Goal: Task Accomplishment & Management: Use online tool/utility

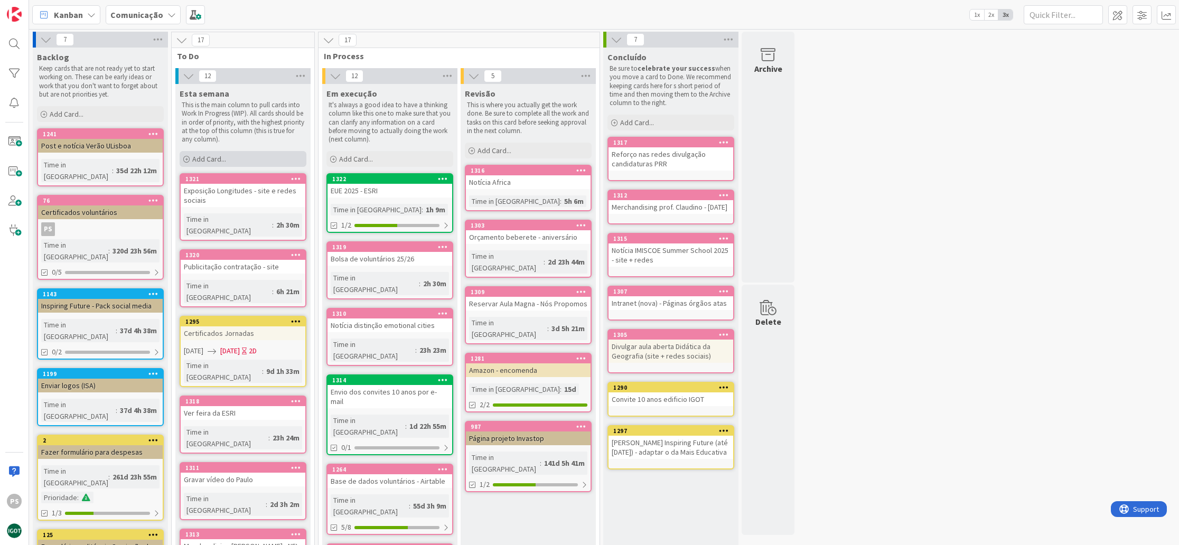
click at [255, 154] on div "Add Card..." at bounding box center [243, 159] width 127 height 16
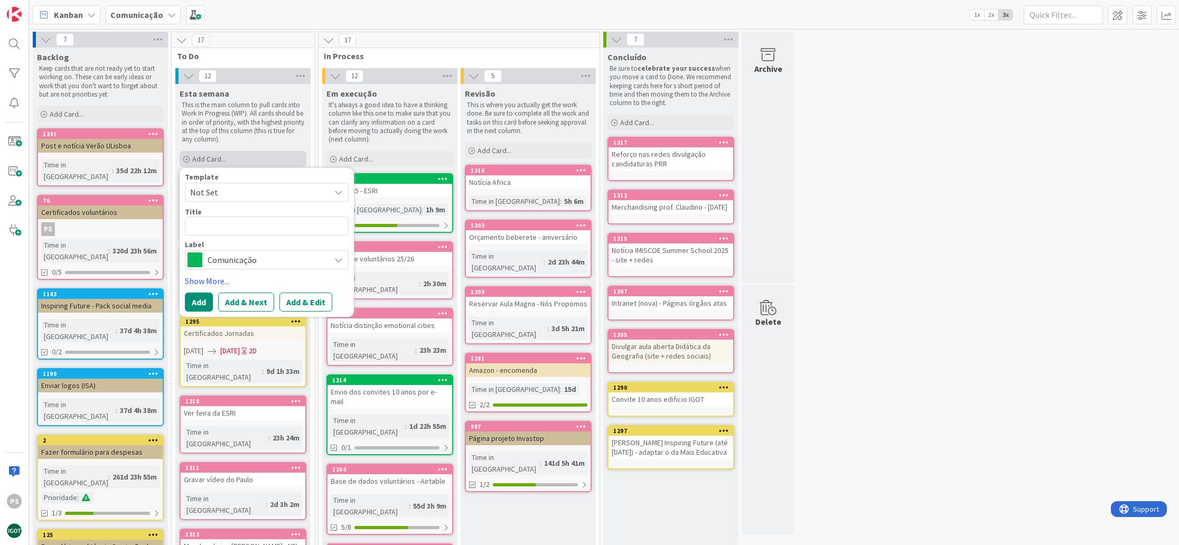
type textarea "x"
type textarea "D"
type textarea "x"
type textarea "Di"
type textarea "x"
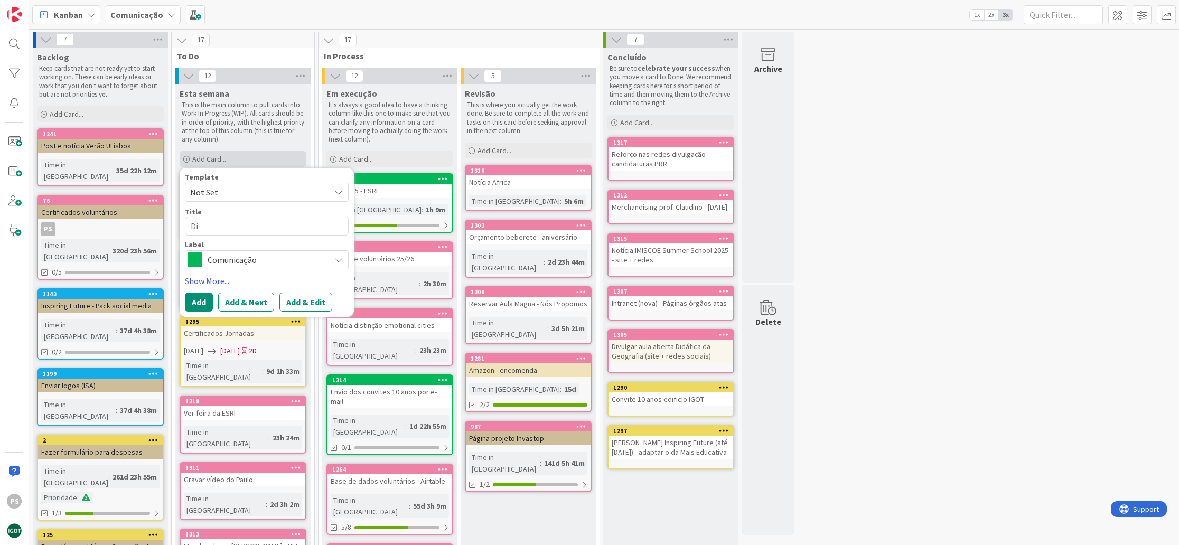
type textarea "Div"
type textarea "x"
type textarea "Divu"
type textarea "x"
type textarea "Divul"
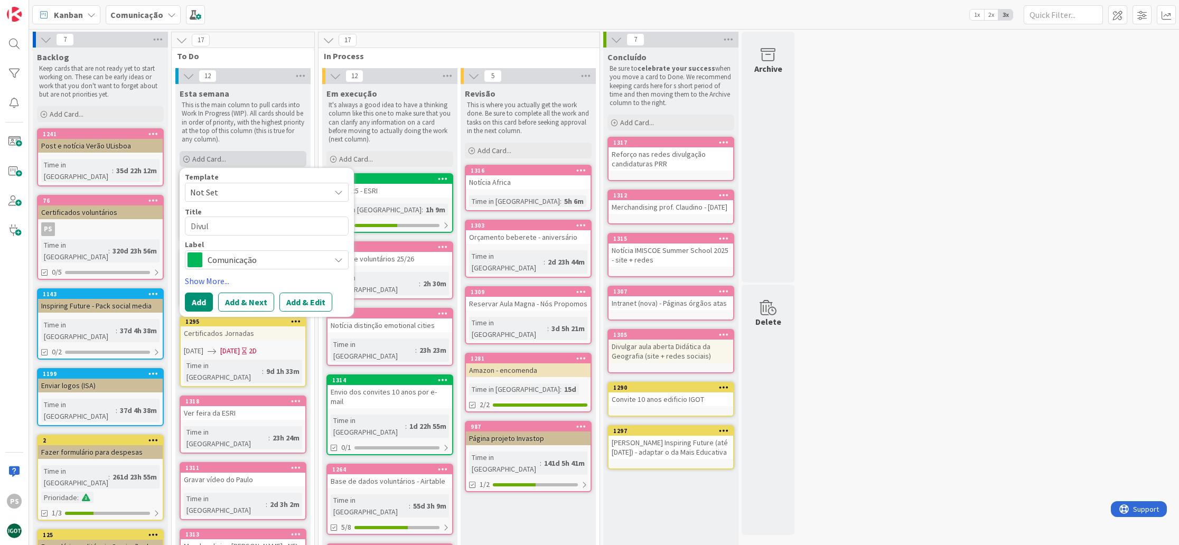
type textarea "x"
type textarea "Divulg"
type textarea "x"
type textarea "Divulga"
type textarea "x"
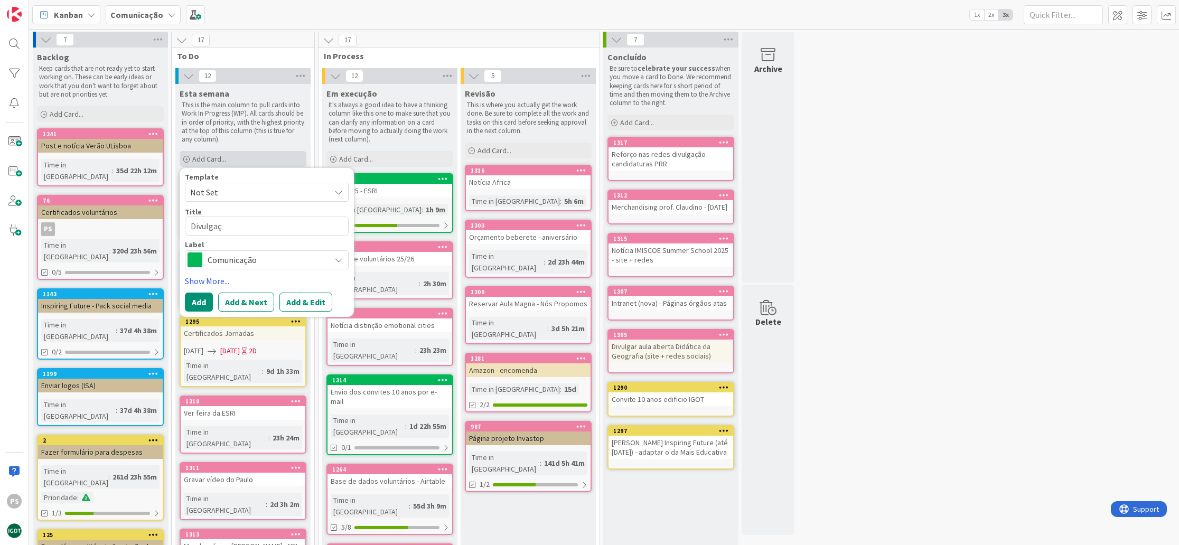
type textarea "Divulgaç~"
type textarea "x"
type textarea "Divulgaçã"
type textarea "x"
type textarea "Divulgação"
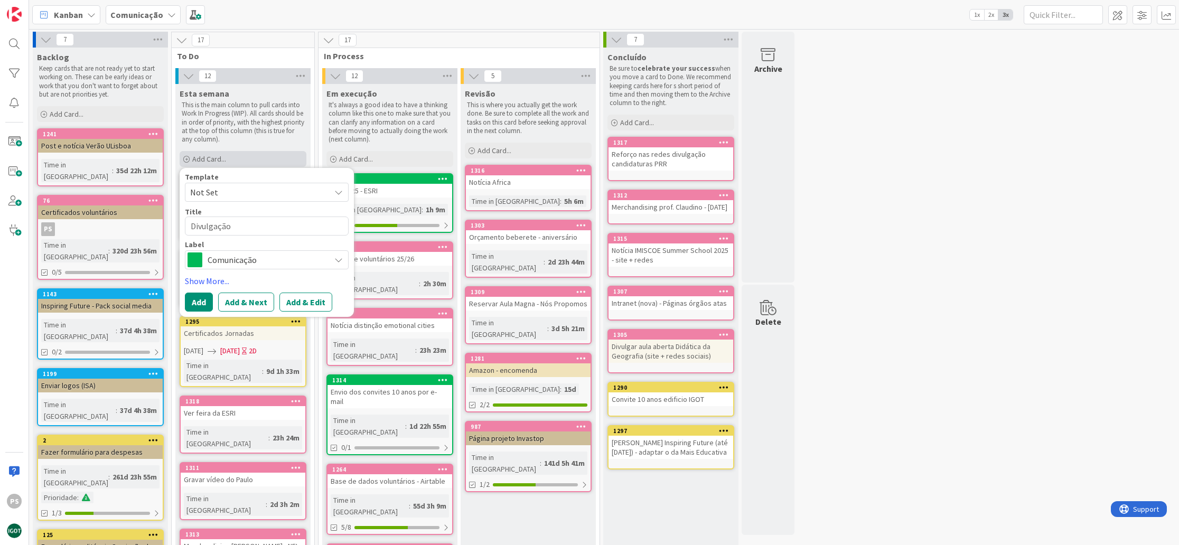
type textarea "x"
type textarea "Divulgação"
type textarea "x"
type textarea "Divulgação w"
type textarea "x"
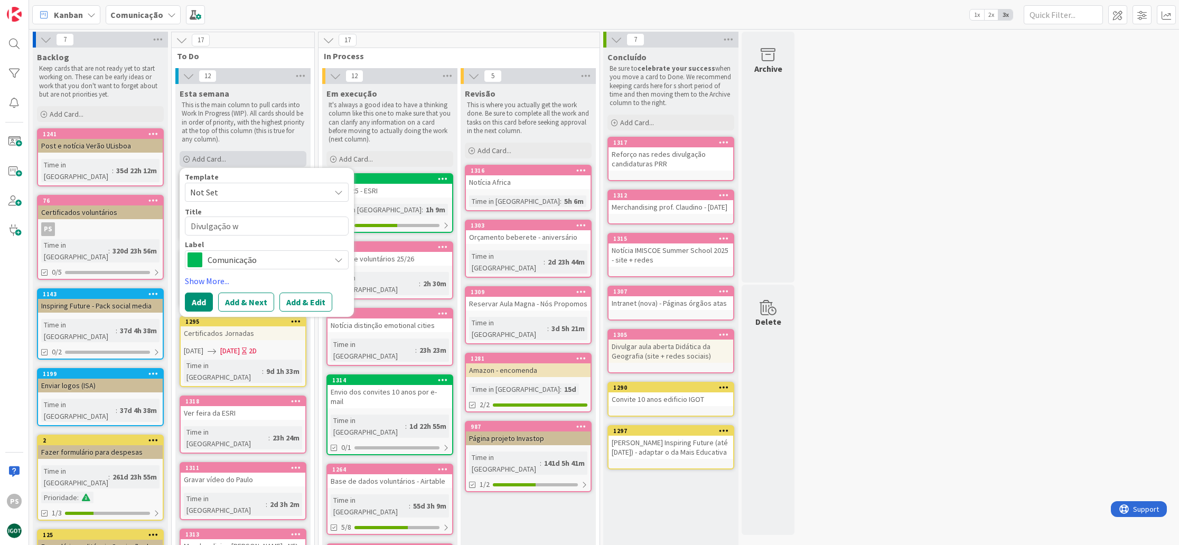
type textarea "Divulgação wo"
type textarea "x"
type textarea "Divulgação wor"
type textarea "x"
type textarea "Divulgação work"
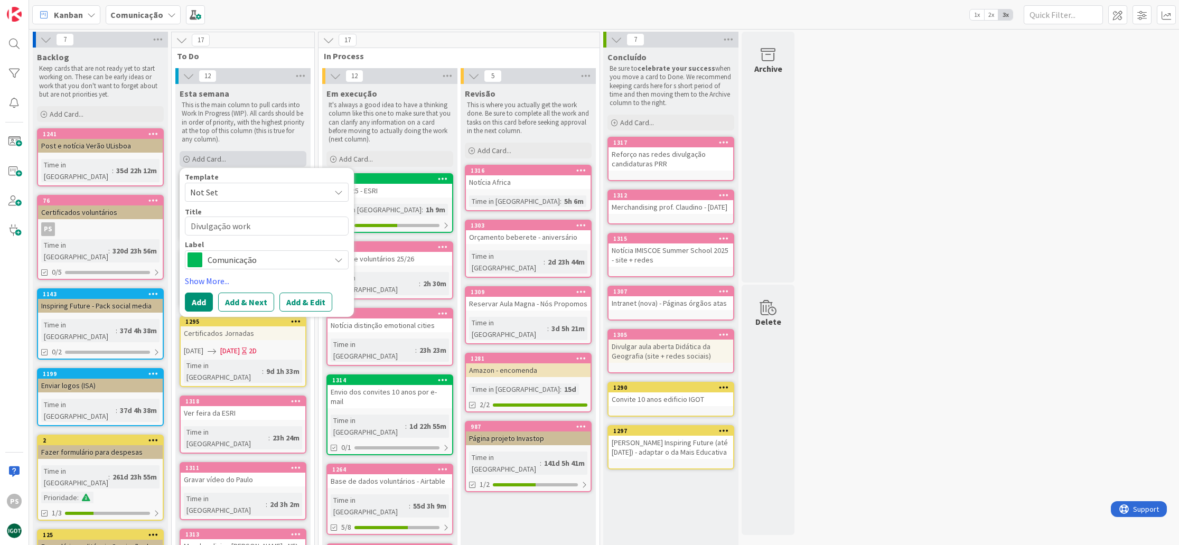
type textarea "x"
type textarea "Divulgação works"
type textarea "x"
type textarea "Divulgação worksj"
type textarea "x"
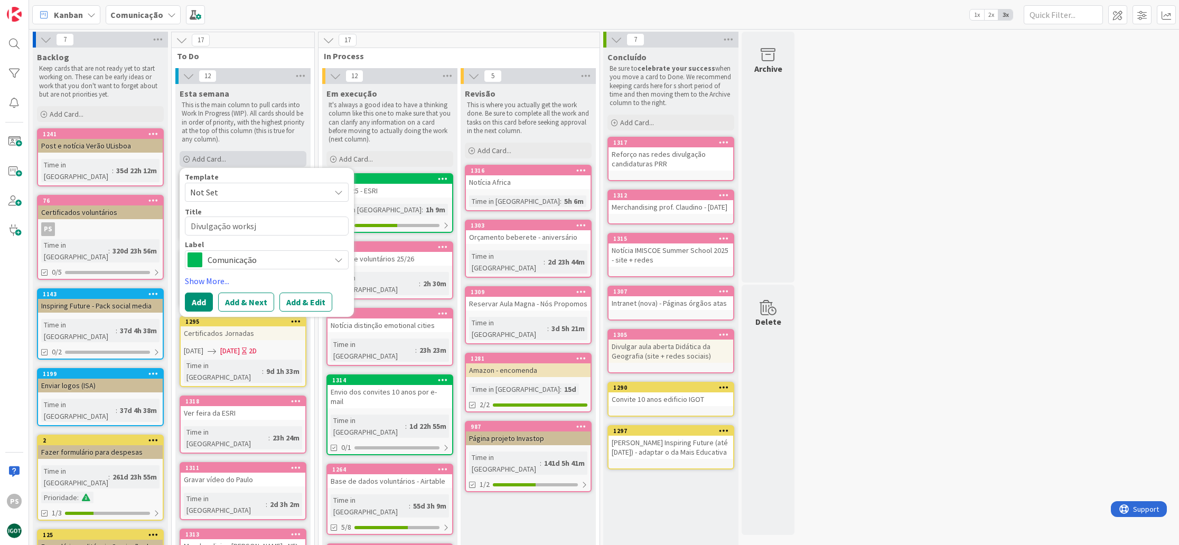
type textarea "Divulgação works"
type textarea "x"
type textarea "Divulgação worksh"
type textarea "x"
type textarea "Divulgação worksho"
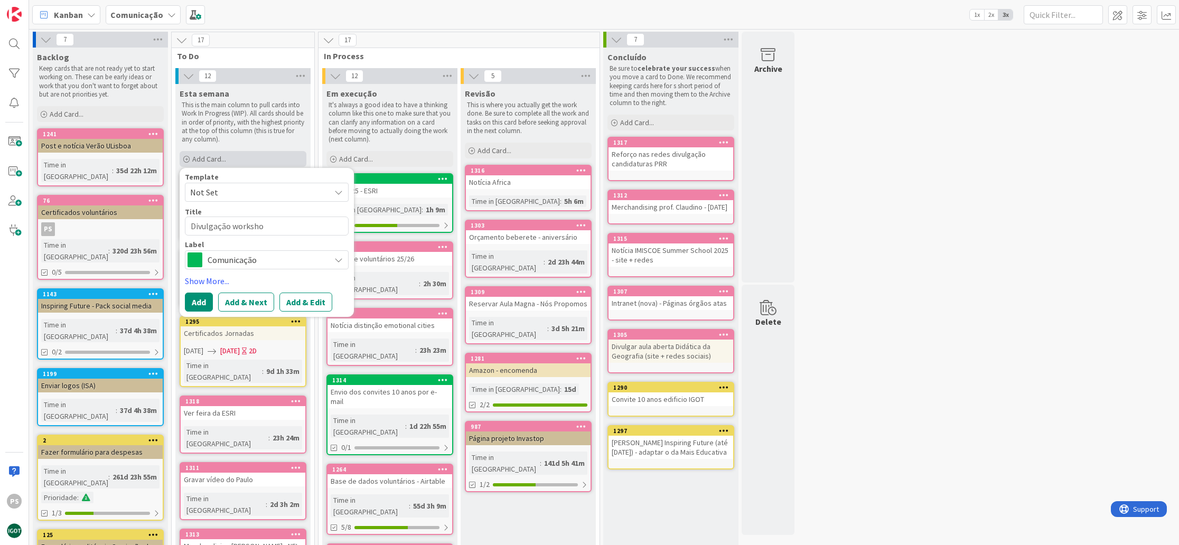
type textarea "x"
type textarea "Divulgação workshop"
type textarea "x"
type textarea "Divulgação workshop"
type textarea "x"
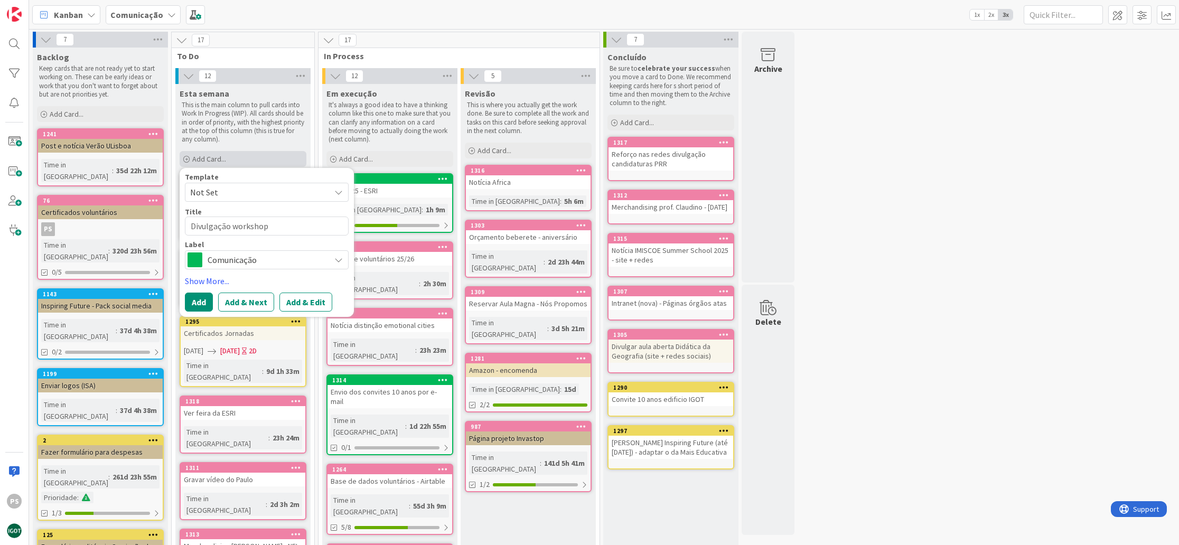
type textarea "Divulgação workshop p"
type textarea "x"
type textarea "Divulgação workshop"
type textarea "x"
type textarea "Divulgação workshop o"
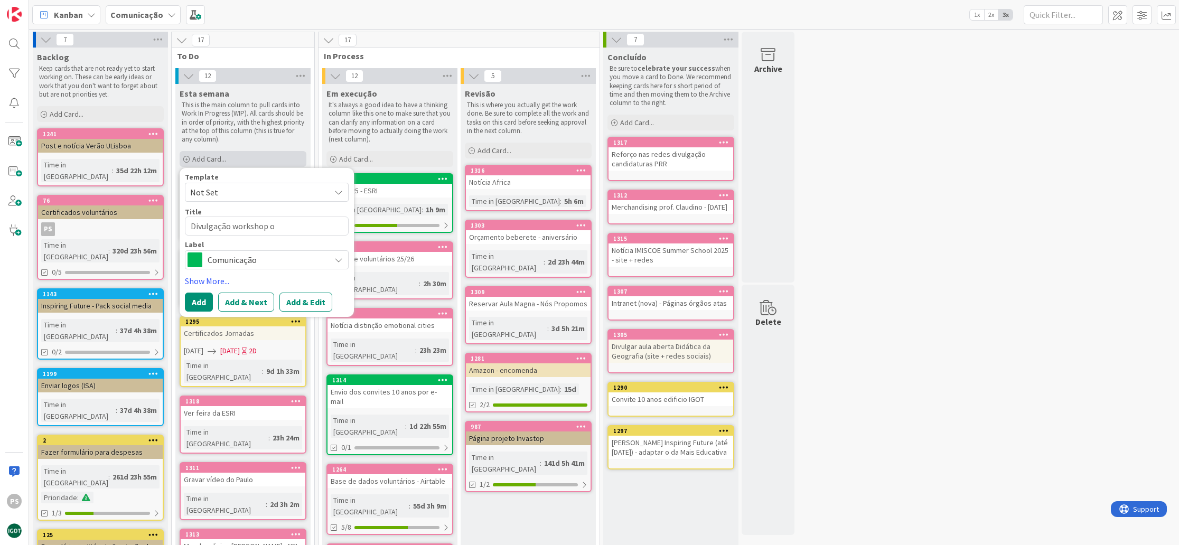
type textarea "x"
type textarea "Divulgação workshop"
type textarea "x"
type textarea "Divulgação workshop p"
type textarea "x"
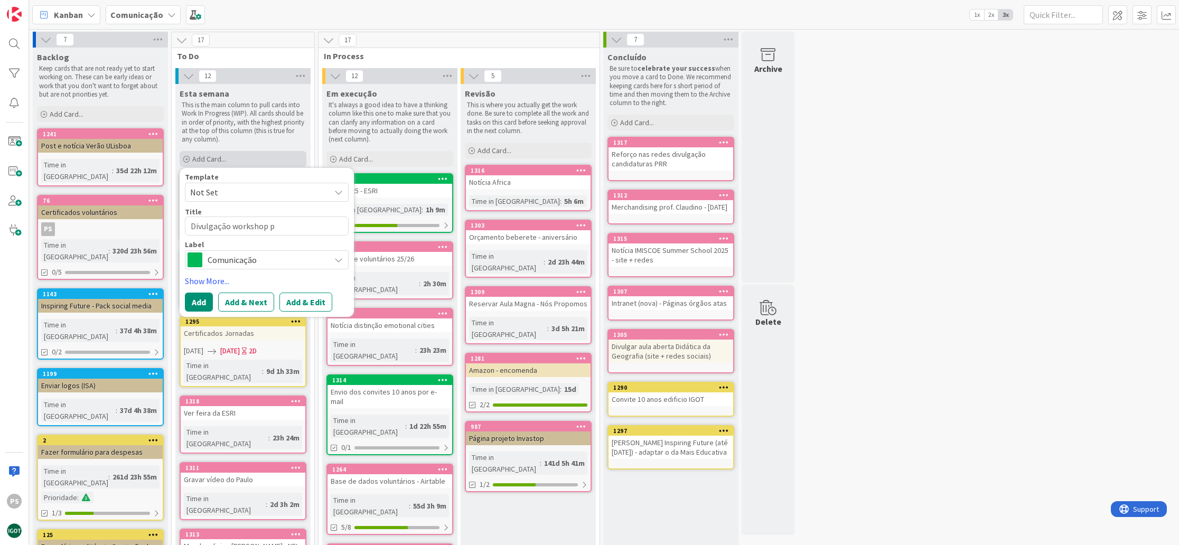
type textarea "Divulgação workshop po"
type textarea "x"
type textarea "Divulgação workshop pol"
type textarea "x"
type textarea "Divulgação workshop [DATE]"
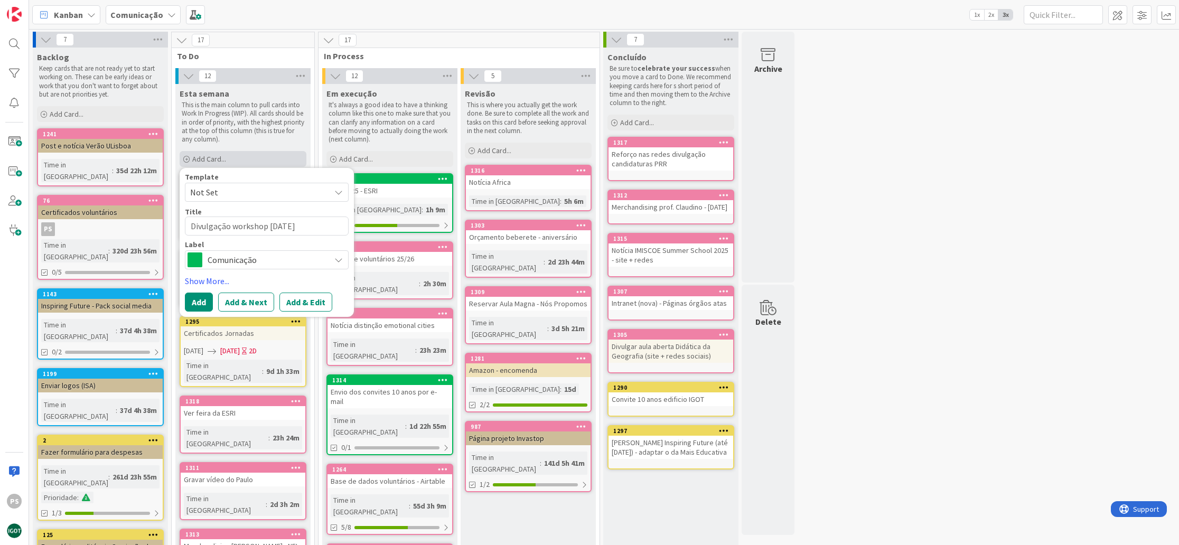
type textarea "x"
type textarea "Divulgação workshop polar"
type textarea "x"
type textarea "Divulgação workshop polar"
type textarea "x"
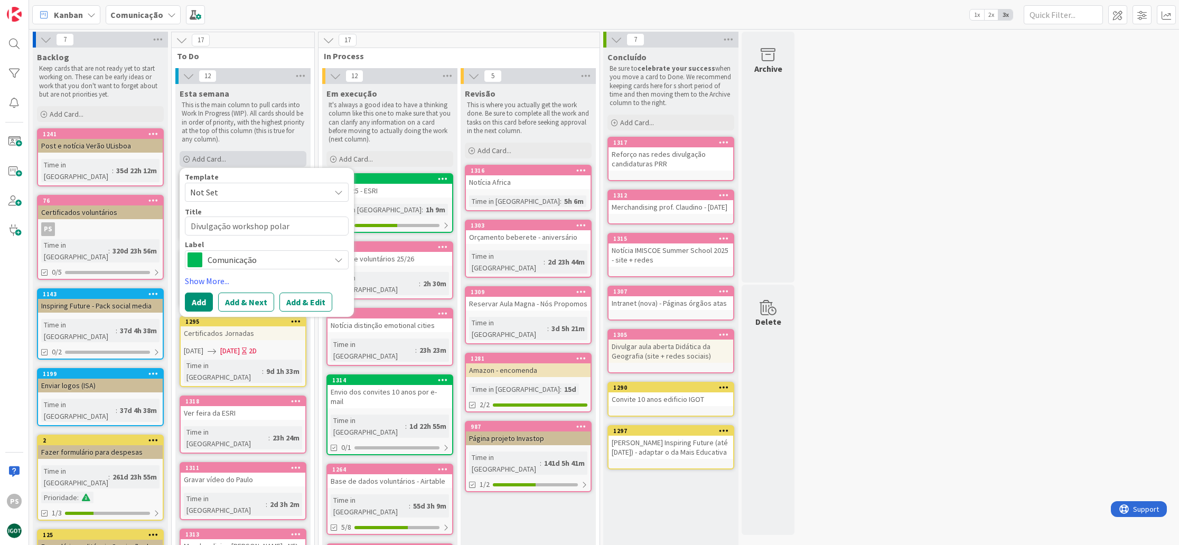
type textarea "Divulgação workshop polar P"
type textarea "x"
type textarea "Divulgação workshop polar Pa"
type textarea "x"
type textarea "Divulgação workshop polar Pau"
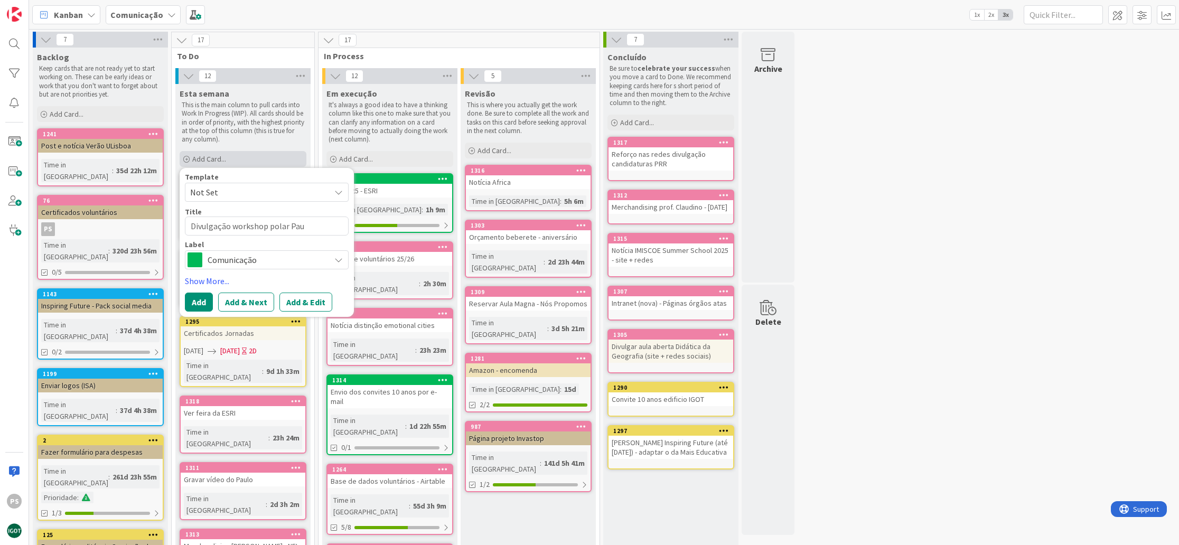
type textarea "x"
type textarea "Divulgação workshop polar [PERSON_NAME]"
type textarea "x"
type textarea "Divulgação workshop polar Paula"
type textarea "x"
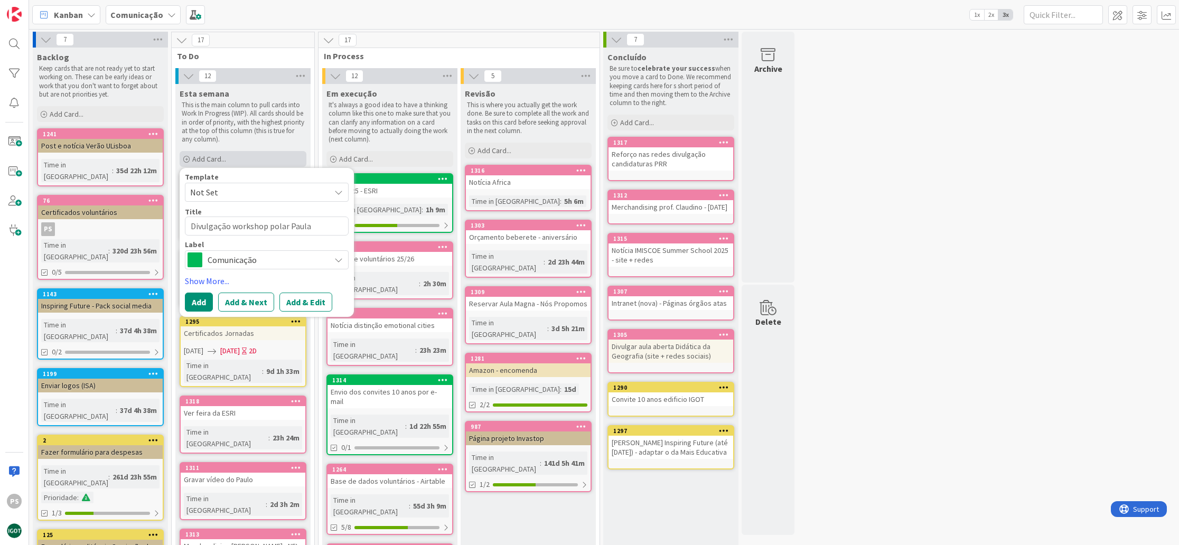
type textarea "Divulgação workshop polar Paula"
type textarea "x"
type textarea "Divulgação workshop polar [PERSON_NAME]"
type textarea "x"
type textarea "Divulgação workshop polar [PERSON_NAME]"
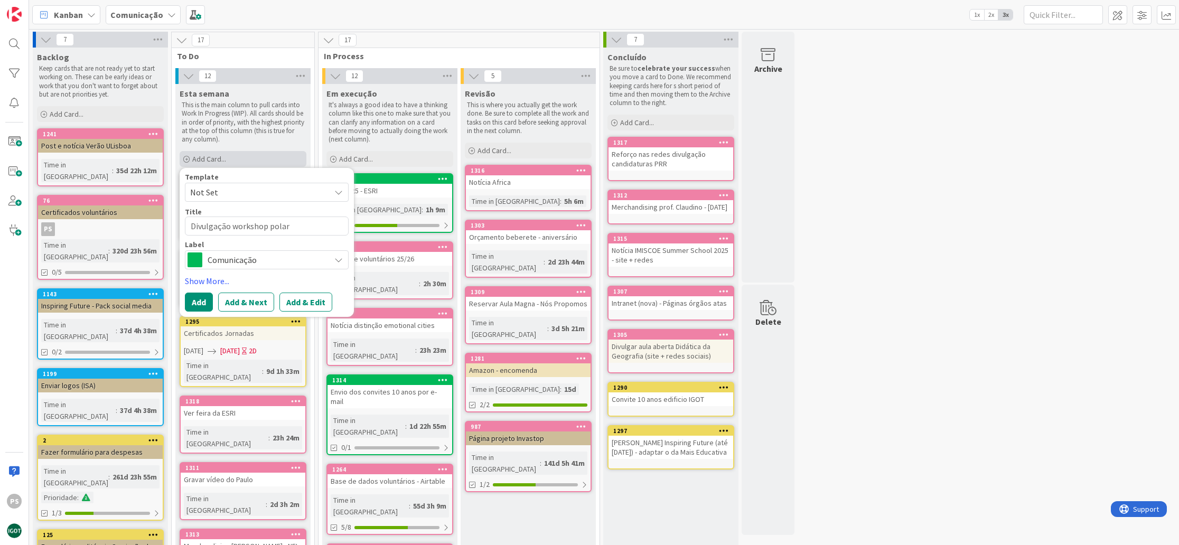
type textarea "x"
type textarea "Divulgação workshop polar [PERSON_NAME]"
type textarea "x"
type textarea "Divulgação workshop polar [PERSON_NAME]"
type textarea "x"
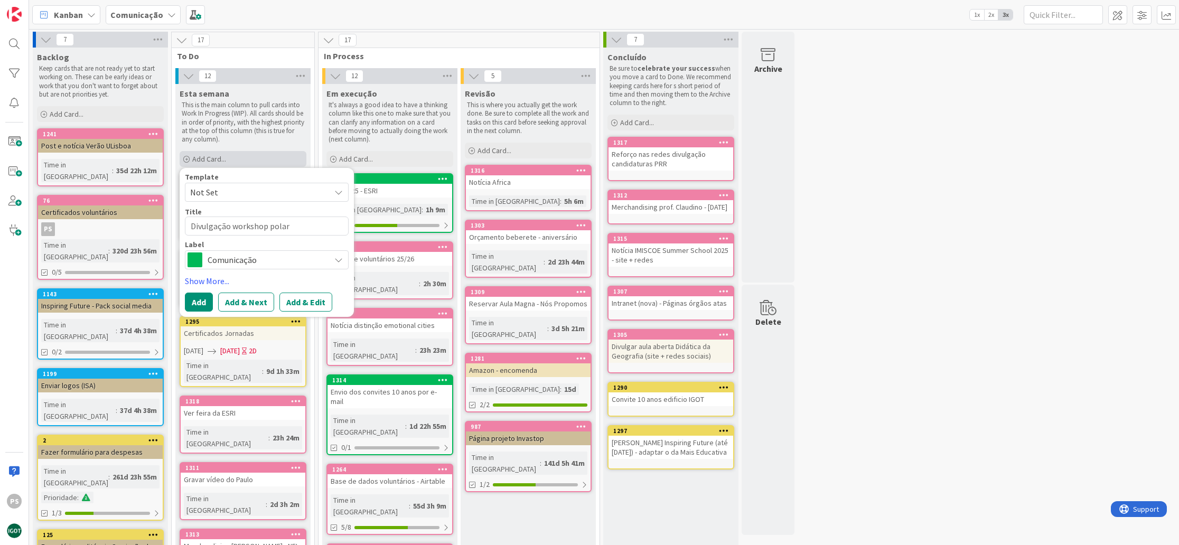
type textarea "Divulgação workshop polar [PERSON_NAME]"
type textarea "x"
type textarea "Divulgação workshop polar [PERSON_NAME]"
type textarea "x"
type textarea "Divulgação workshop polar [PERSON_NAME] -"
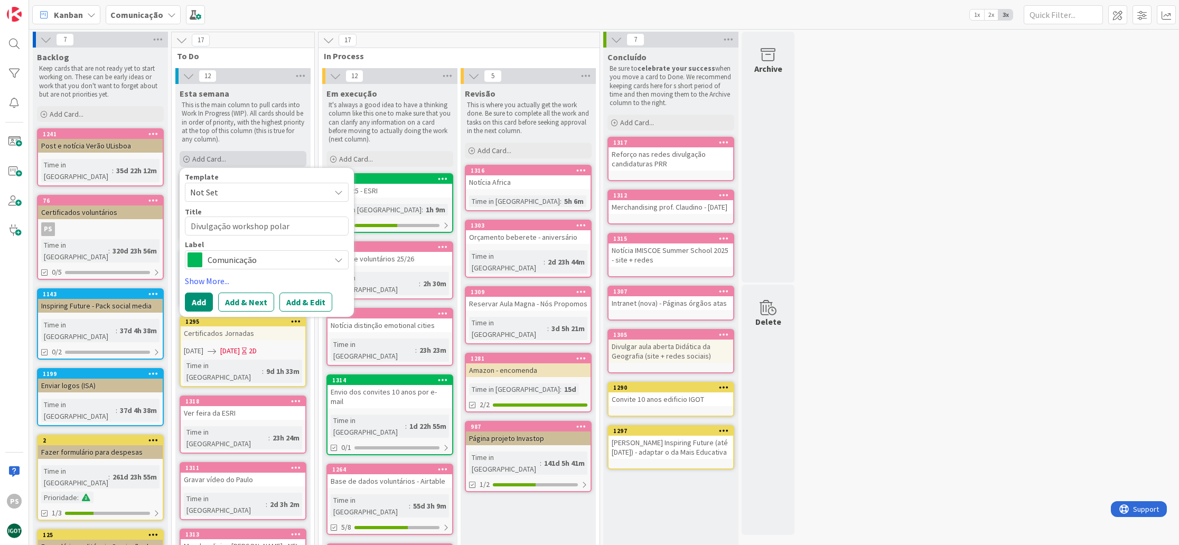
type textarea "x"
type textarea "Divulgação workshop polar [PERSON_NAME] -"
type textarea "x"
type textarea "Divulgação workshop polar [PERSON_NAME] - r"
type textarea "x"
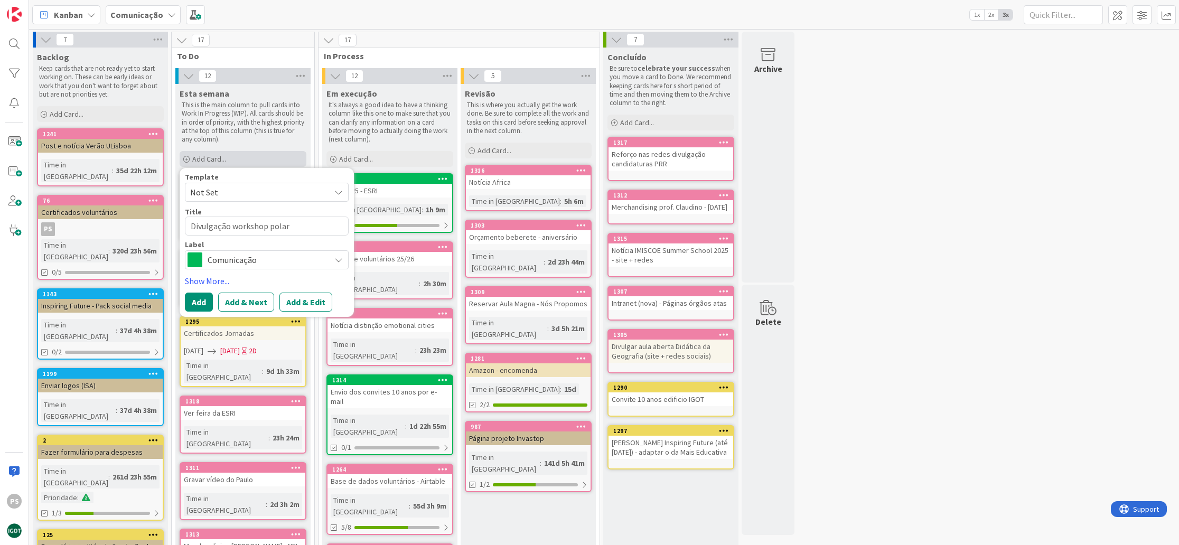
type textarea "Divulgação workshop polar [PERSON_NAME] - re"
type textarea "x"
type textarea "Divulgação workshop polar [PERSON_NAME] - red"
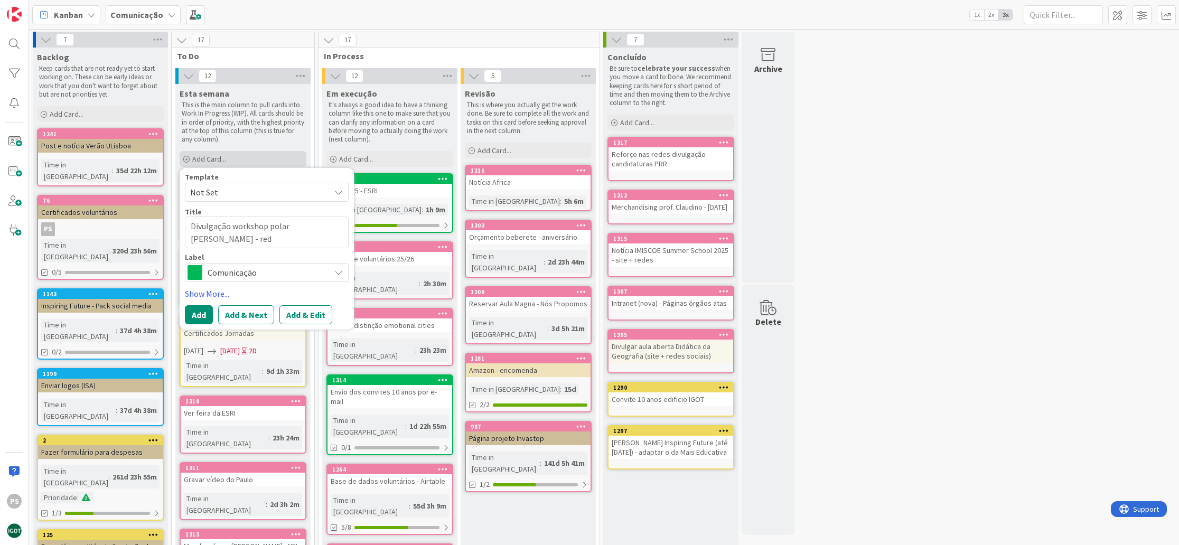
type textarea "x"
type textarea "Divulgação workshop polar [PERSON_NAME] - rede"
type textarea "x"
type textarea "Divulgação workshop polar [PERSON_NAME] - redes"
type textarea "x"
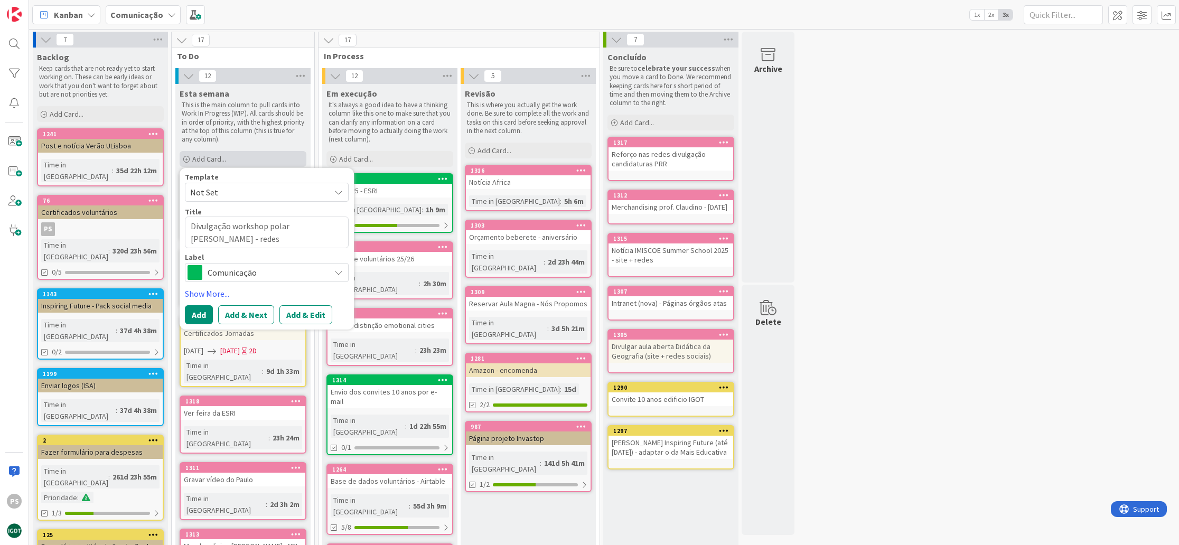
type textarea "Divulgação workshop polar [PERSON_NAME] - redes"
type textarea "x"
type textarea "Divulgação workshop polar [PERSON_NAME] - redes s"
type textarea "x"
type textarea "Divulgação workshop polar [PERSON_NAME] - redes so"
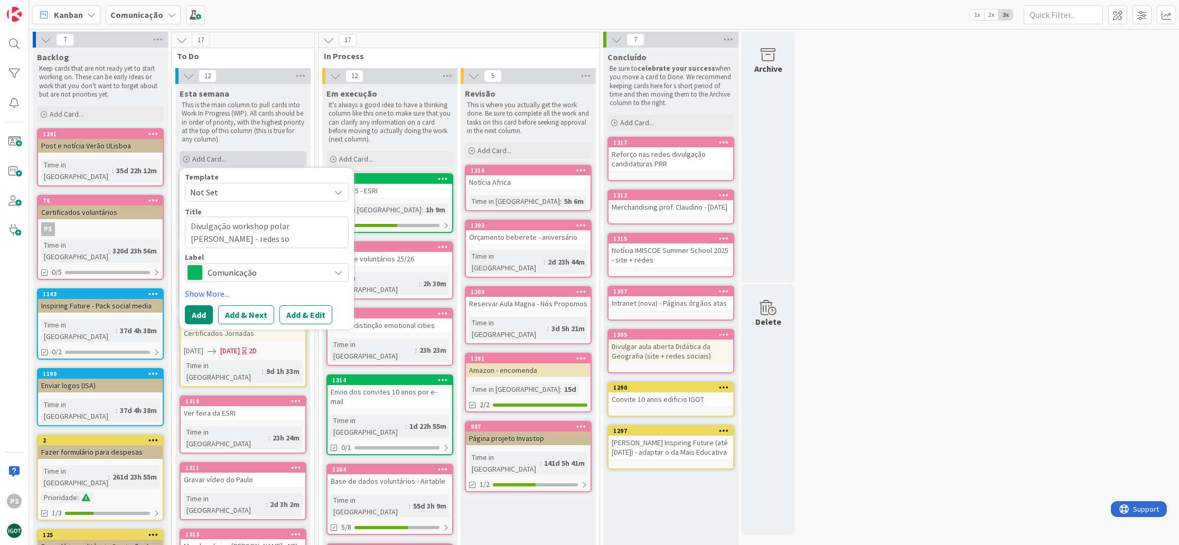
type textarea "x"
type textarea "Divulgação workshop polar [PERSON_NAME] - redes soc"
type textarea "x"
type textarea "Divulgação workshop polar [PERSON_NAME] - redes soci"
type textarea "x"
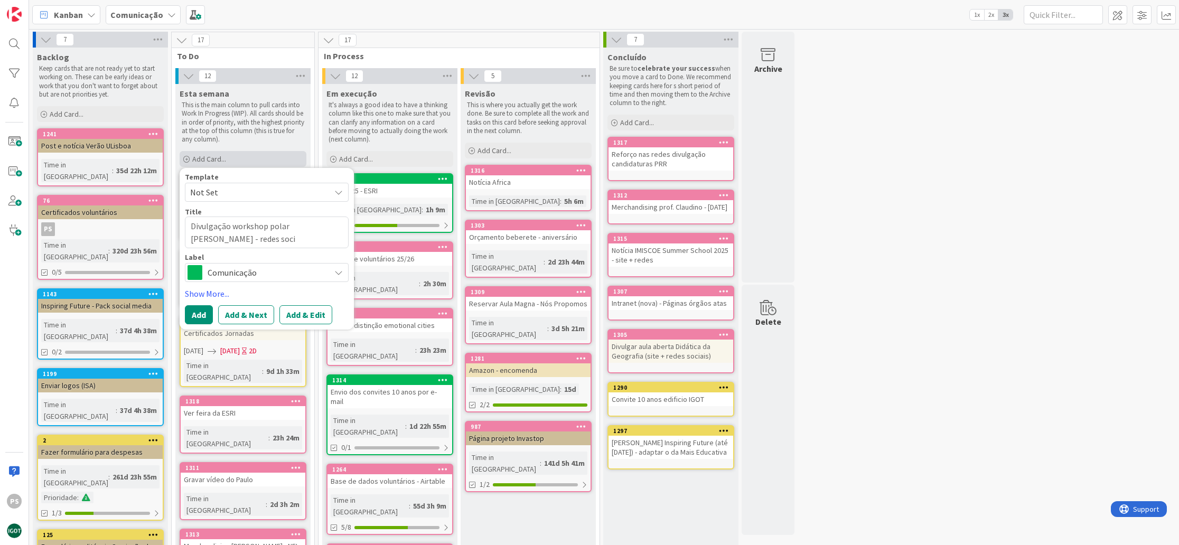
type textarea "Divulgação workshop polar [PERSON_NAME] - redes socia"
type textarea "x"
type textarea "Divulgação workshop polar [PERSON_NAME] - redes sociai"
type textarea "x"
type textarea "Divulgação workshop polar [PERSON_NAME] - redes sociais"
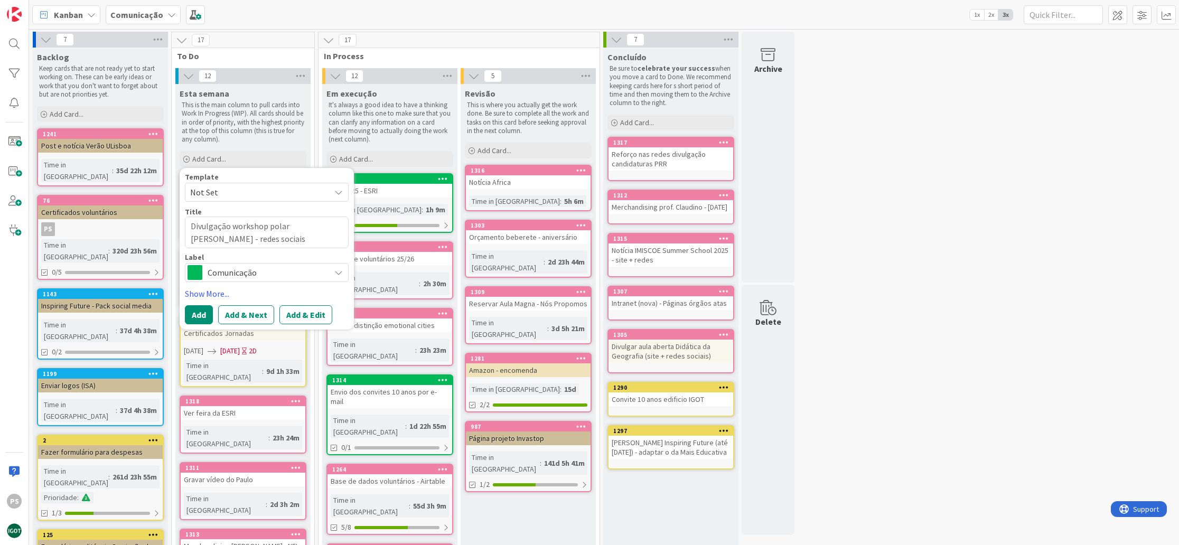
click at [235, 273] on span "Comunicação" at bounding box center [266, 272] width 117 height 15
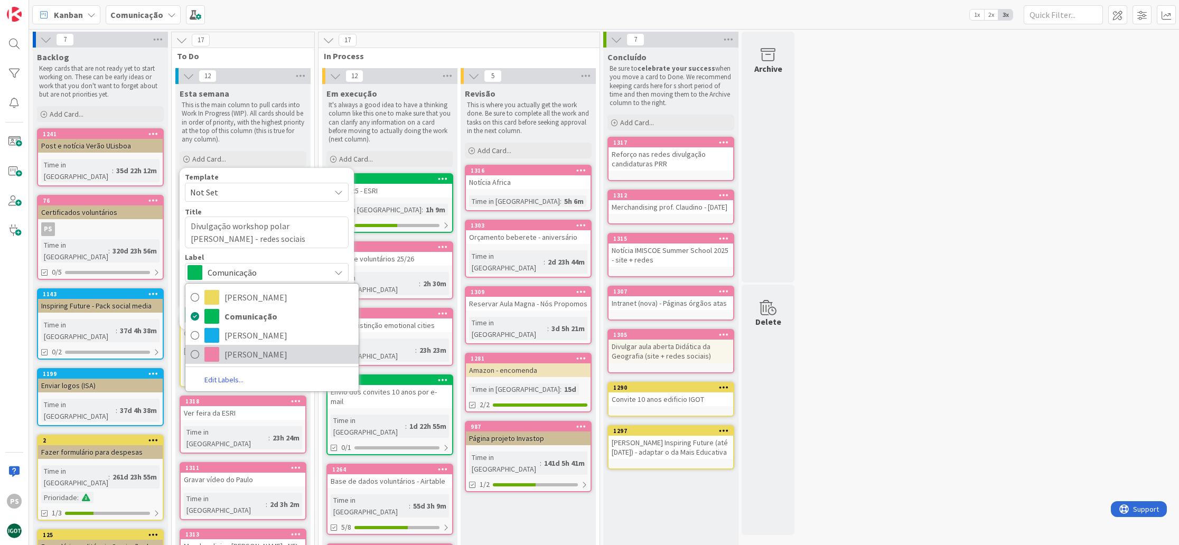
click at [239, 351] on span "[PERSON_NAME]" at bounding box center [288, 354] width 129 height 16
type textarea "x"
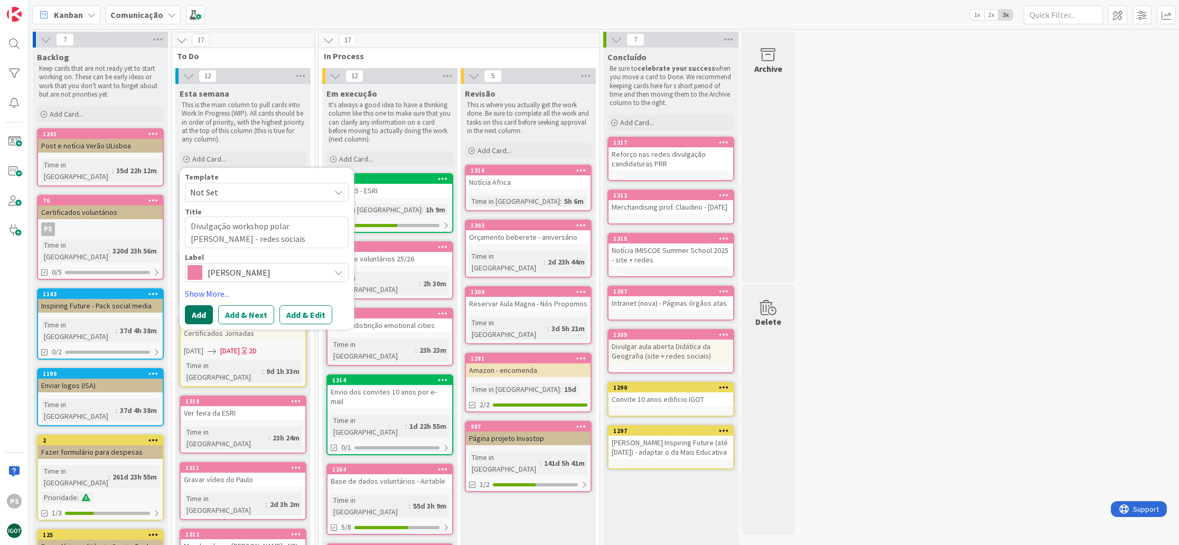
click at [203, 313] on button "Add" at bounding box center [199, 314] width 28 height 19
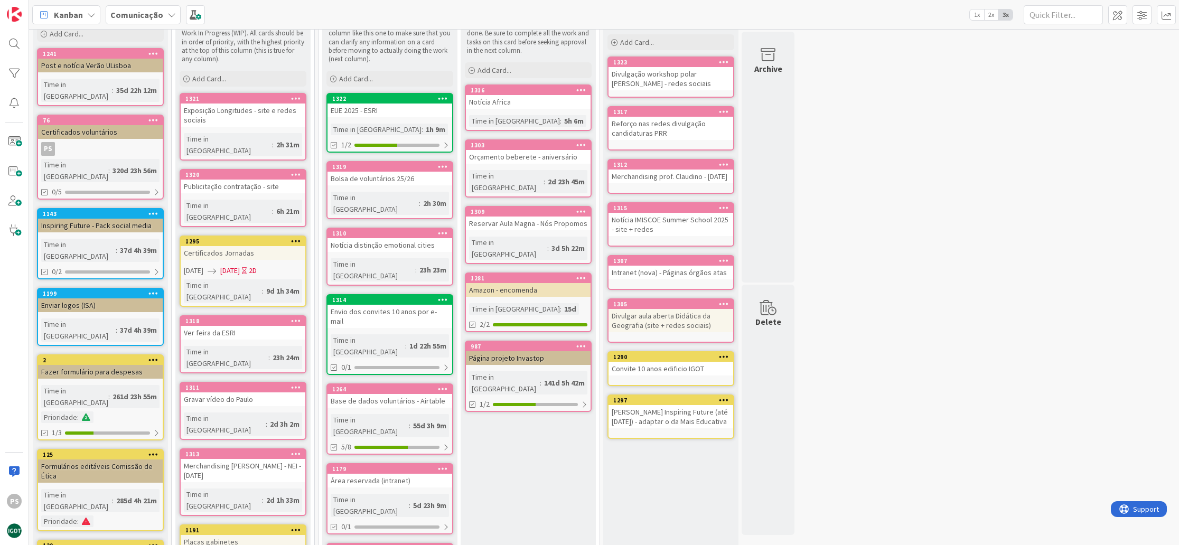
scroll to position [62, 0]
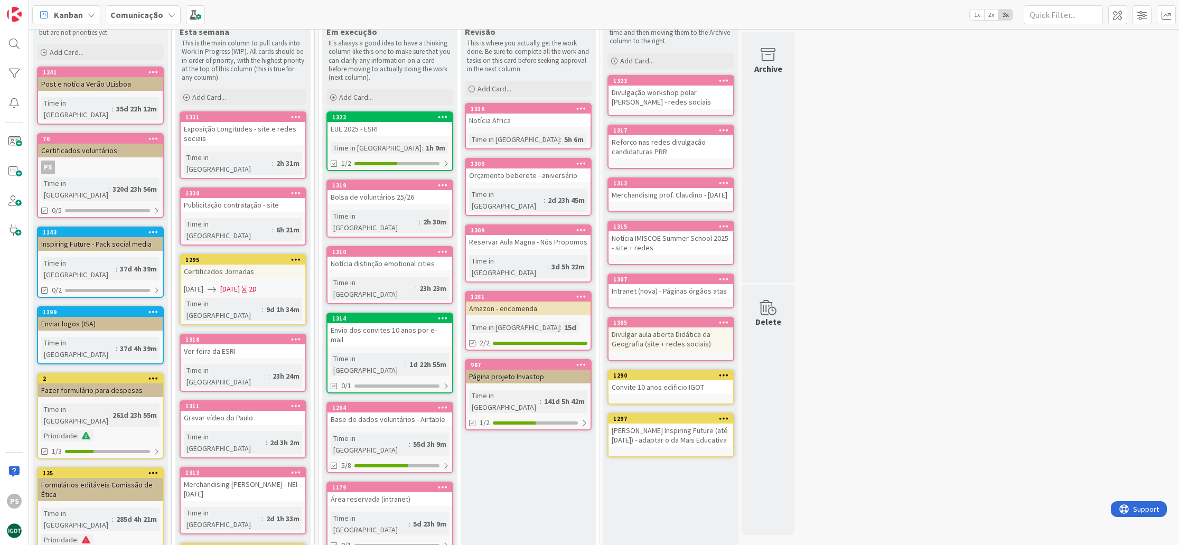
click at [297, 335] on icon at bounding box center [296, 338] width 10 height 7
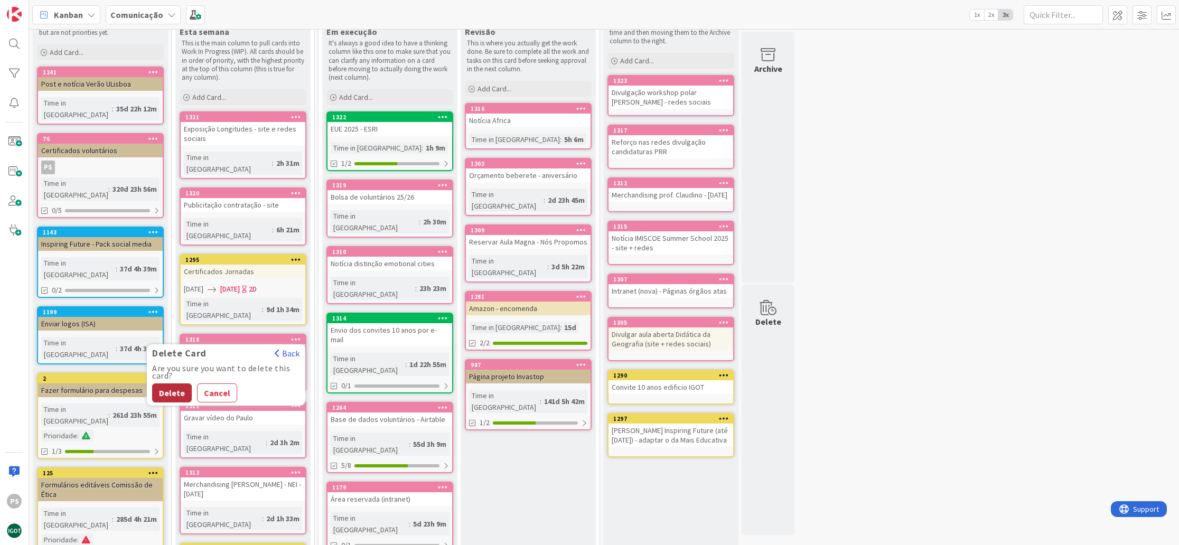
click at [175, 383] on button "Delete" at bounding box center [172, 392] width 40 height 19
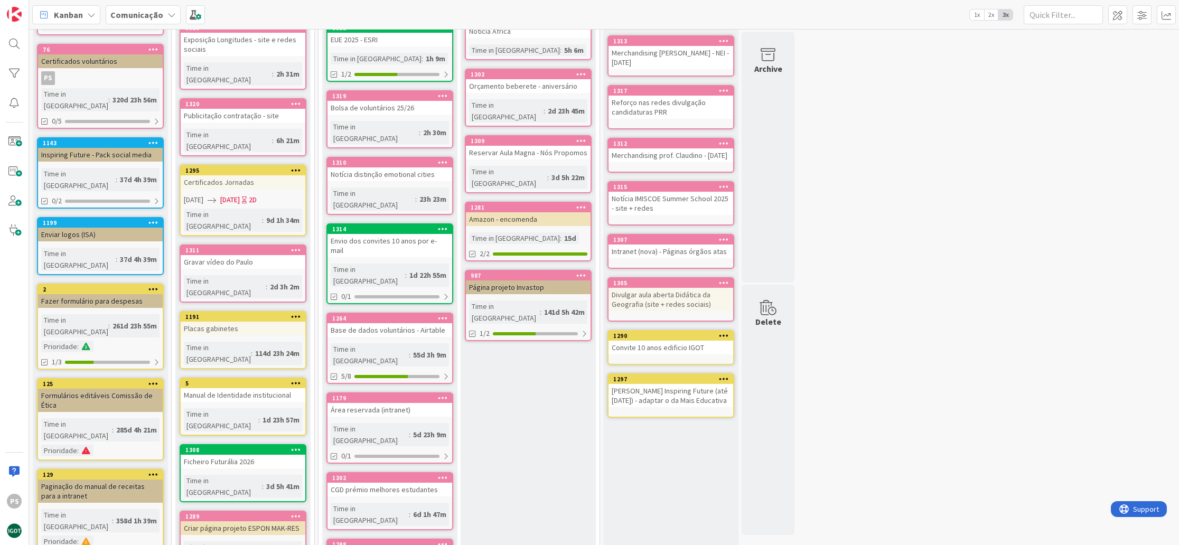
scroll to position [54, 0]
